Goal: Transaction & Acquisition: Obtain resource

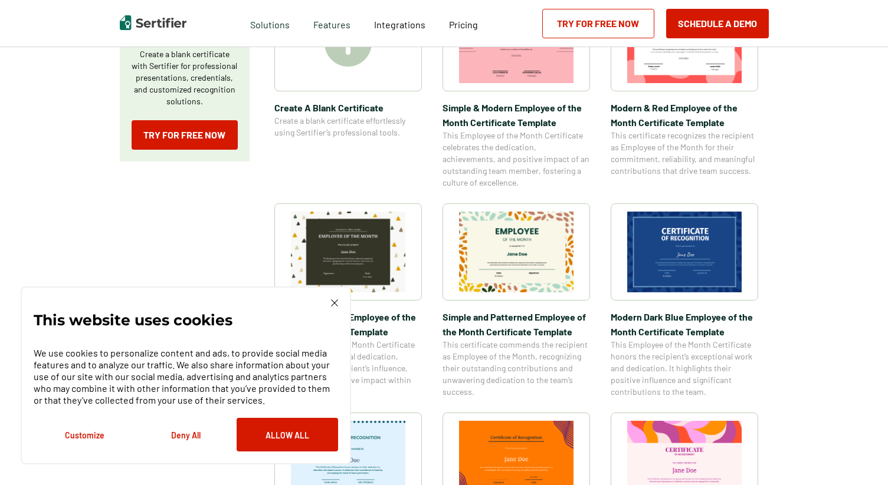
scroll to position [270, 0]
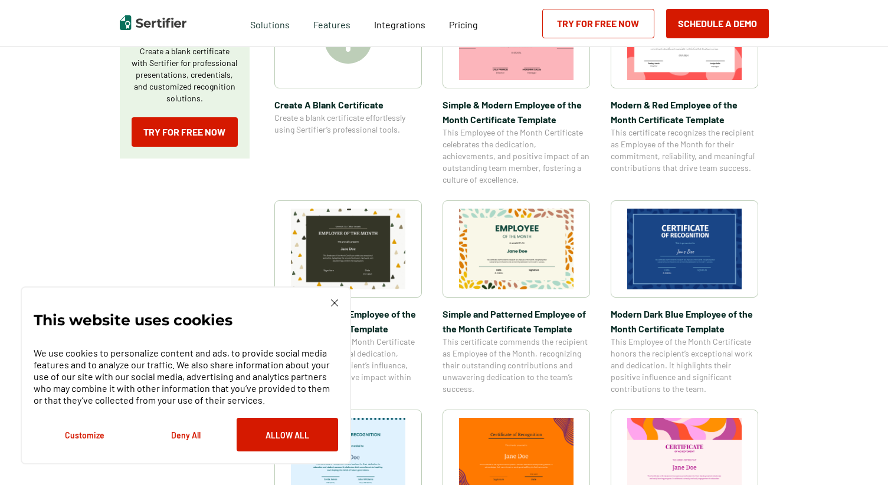
click at [334, 306] on img at bounding box center [334, 303] width 7 height 7
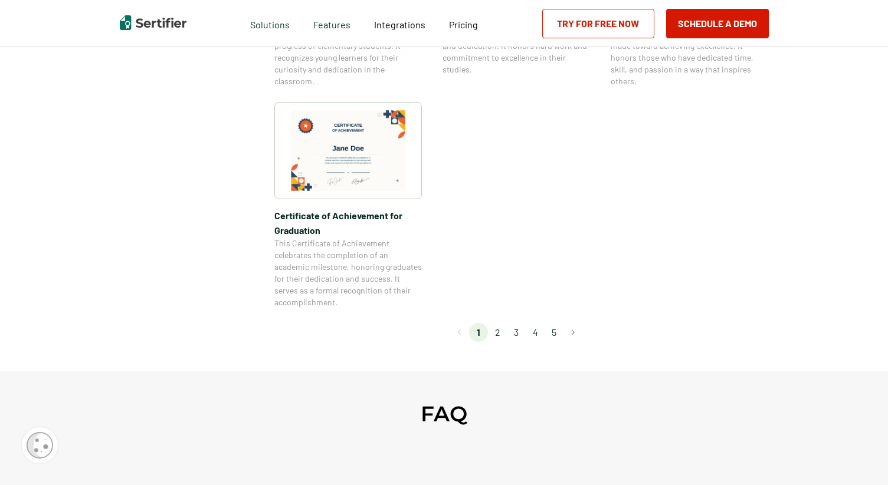
scroll to position [1023, 0]
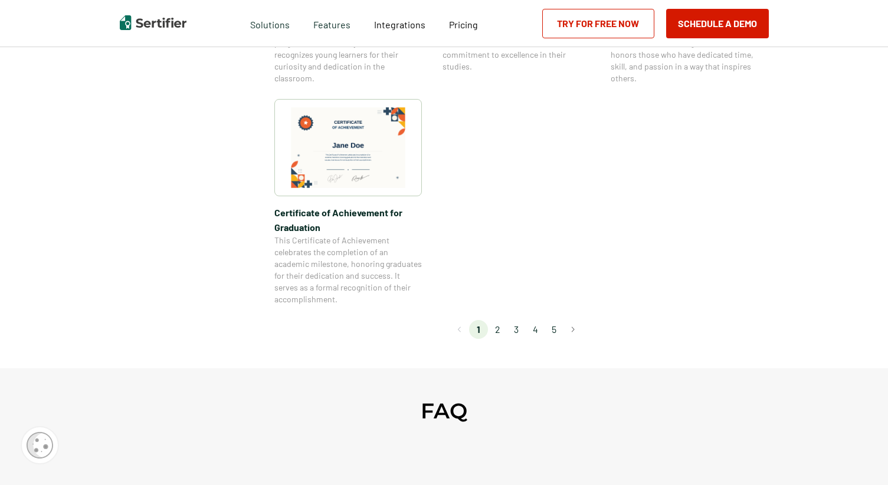
click at [499, 333] on li "2" at bounding box center [497, 329] width 19 height 19
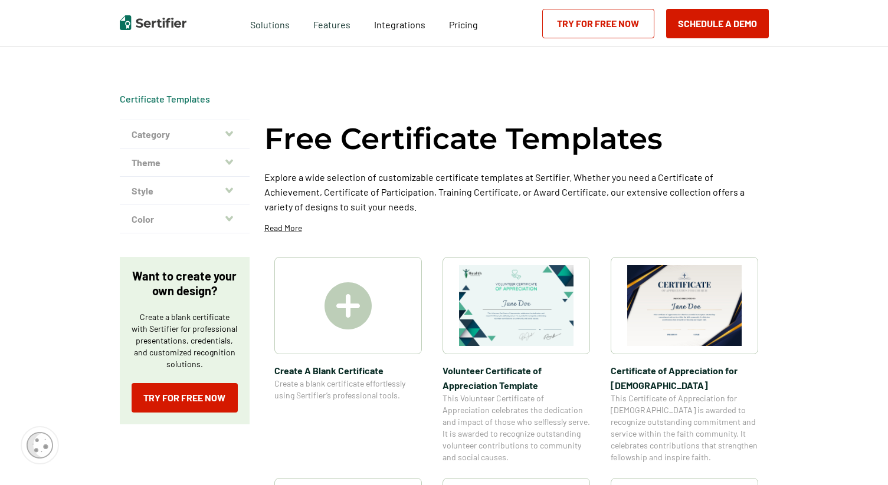
scroll to position [0, 0]
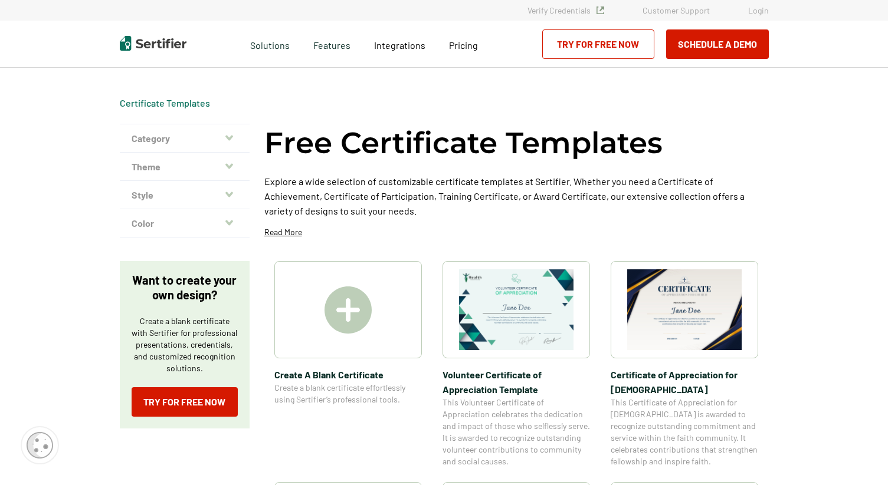
click at [687, 308] on img at bounding box center [684, 310] width 114 height 81
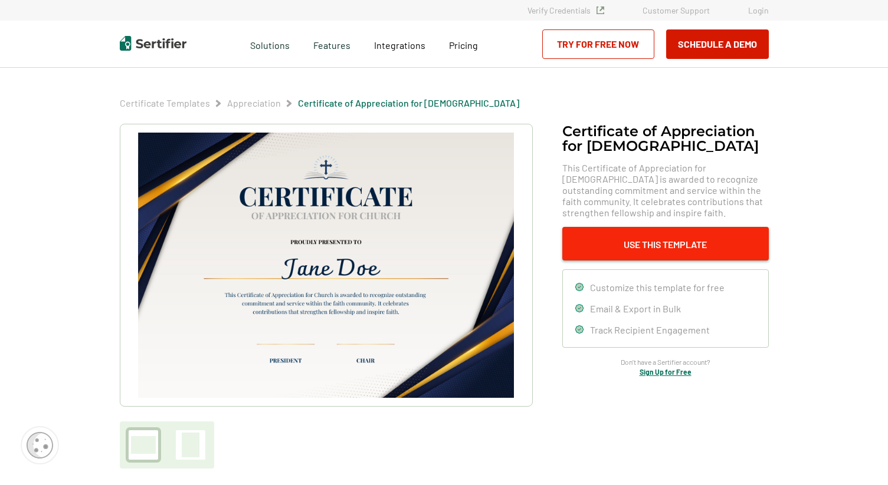
click at [614, 234] on button "Use This Template" at bounding box center [665, 244] width 206 height 34
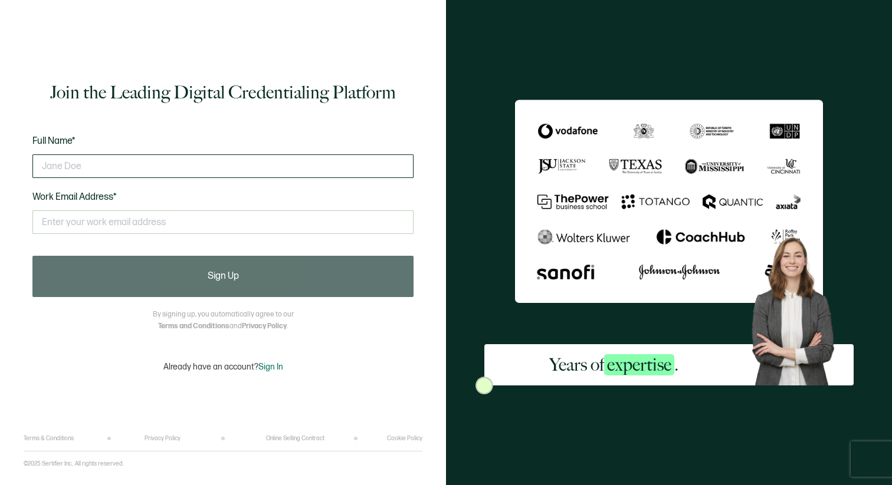
click at [268, 170] on input "text" at bounding box center [222, 167] width 381 height 24
click at [268, 168] on input "text" at bounding box center [222, 167] width 381 height 24
click at [268, 160] on input "text" at bounding box center [222, 167] width 381 height 24
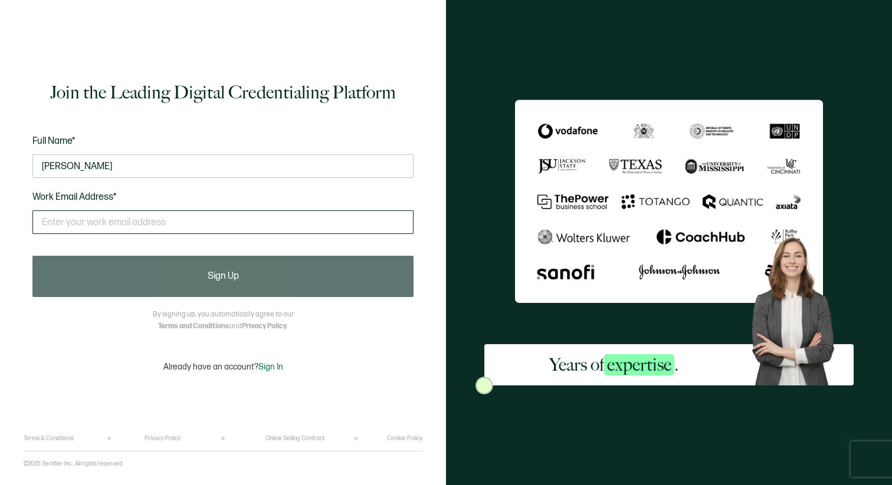
type input "[PERSON_NAME]"
click at [199, 214] on input "text" at bounding box center [222, 223] width 381 height 24
type input "[EMAIL_ADDRESS][DOMAIN_NAME]"
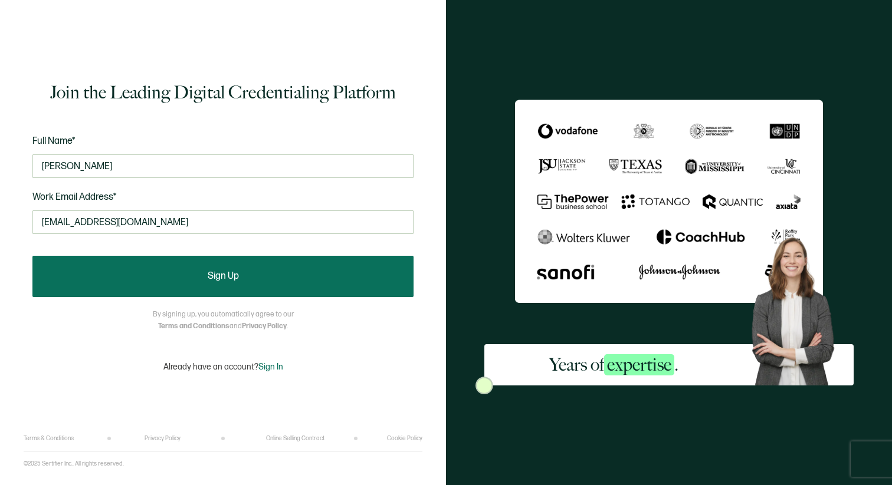
click at [182, 282] on button "Sign Up" at bounding box center [222, 276] width 381 height 41
